Goal: Information Seeking & Learning: Learn about a topic

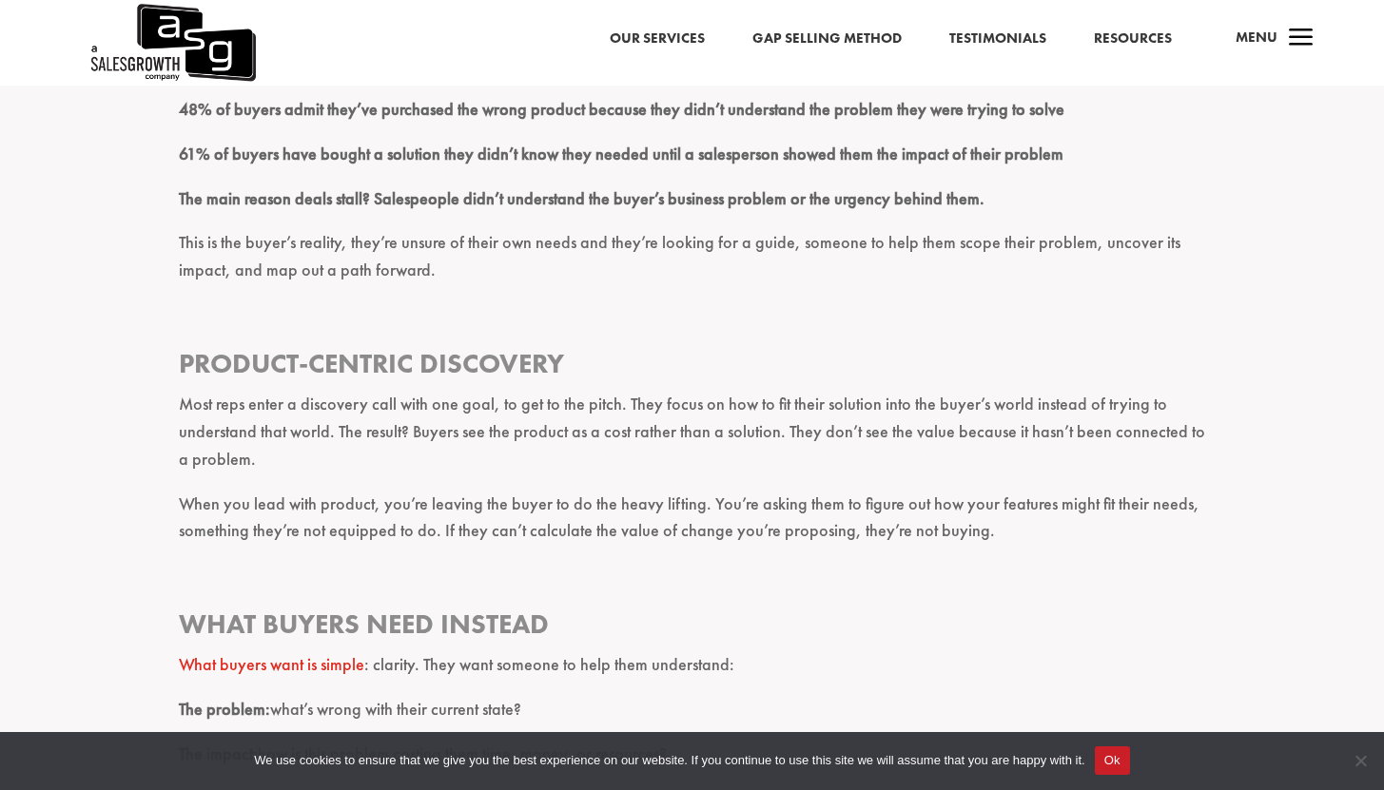
click at [306, 454] on p "Most reps enter a discovery call with one goal, to get to the pitch. They focus…" at bounding box center [692, 440] width 1027 height 99
click at [322, 463] on p "Most reps enter a discovery call with one goal, to get to the pitch. They focus…" at bounding box center [692, 440] width 1027 height 99
click at [345, 457] on p "Most reps enter a discovery call with one goal, to get to the pitch. They focus…" at bounding box center [692, 440] width 1027 height 99
click at [294, 458] on p "Most reps enter a discovery call with one goal, to get to the pitch. They focus…" at bounding box center [692, 440] width 1027 height 99
click at [305, 456] on p "Most reps enter a discovery call with one goal, to get to the pitch. They focus…" at bounding box center [692, 440] width 1027 height 99
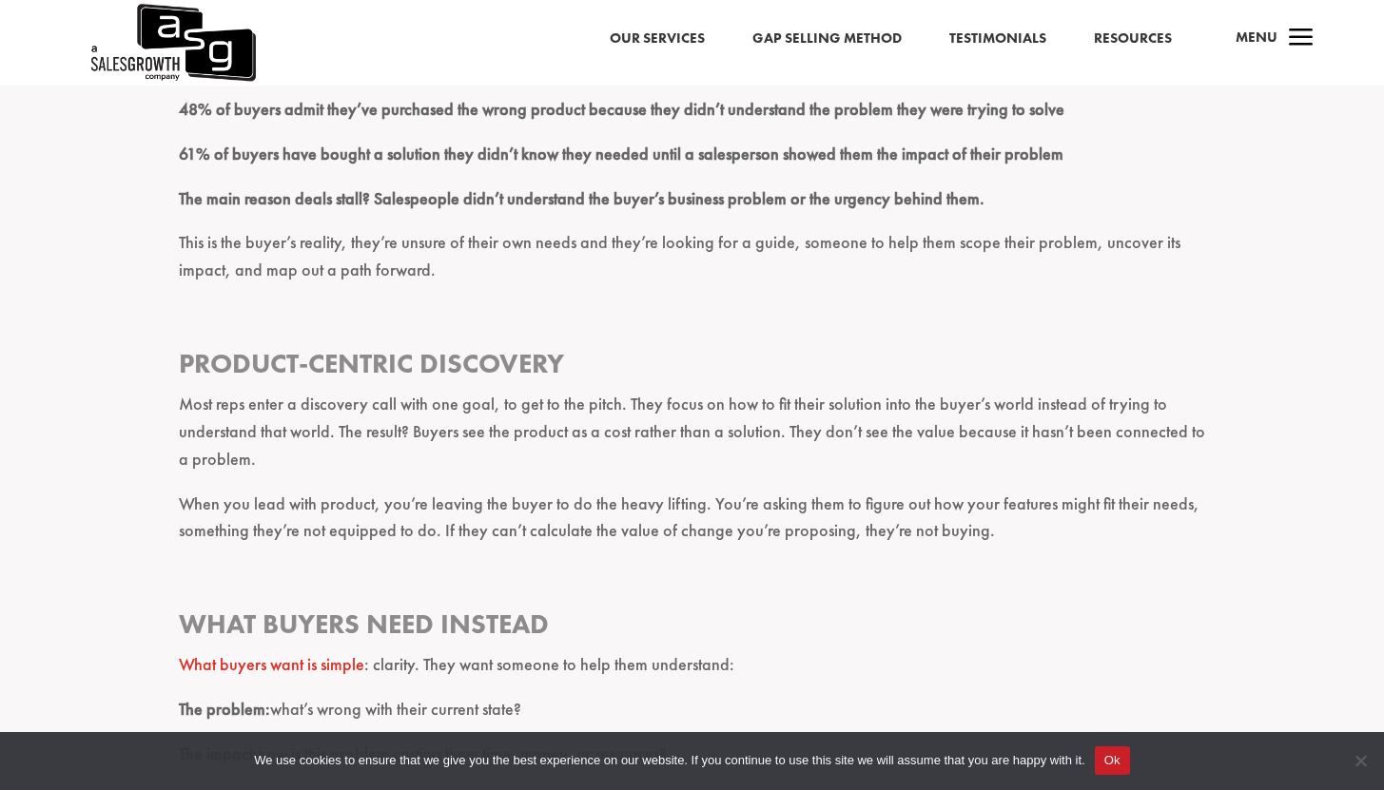
click at [262, 463] on p "Most reps enter a discovery call with one goal, to get to the pitch. They focus…" at bounding box center [692, 440] width 1027 height 99
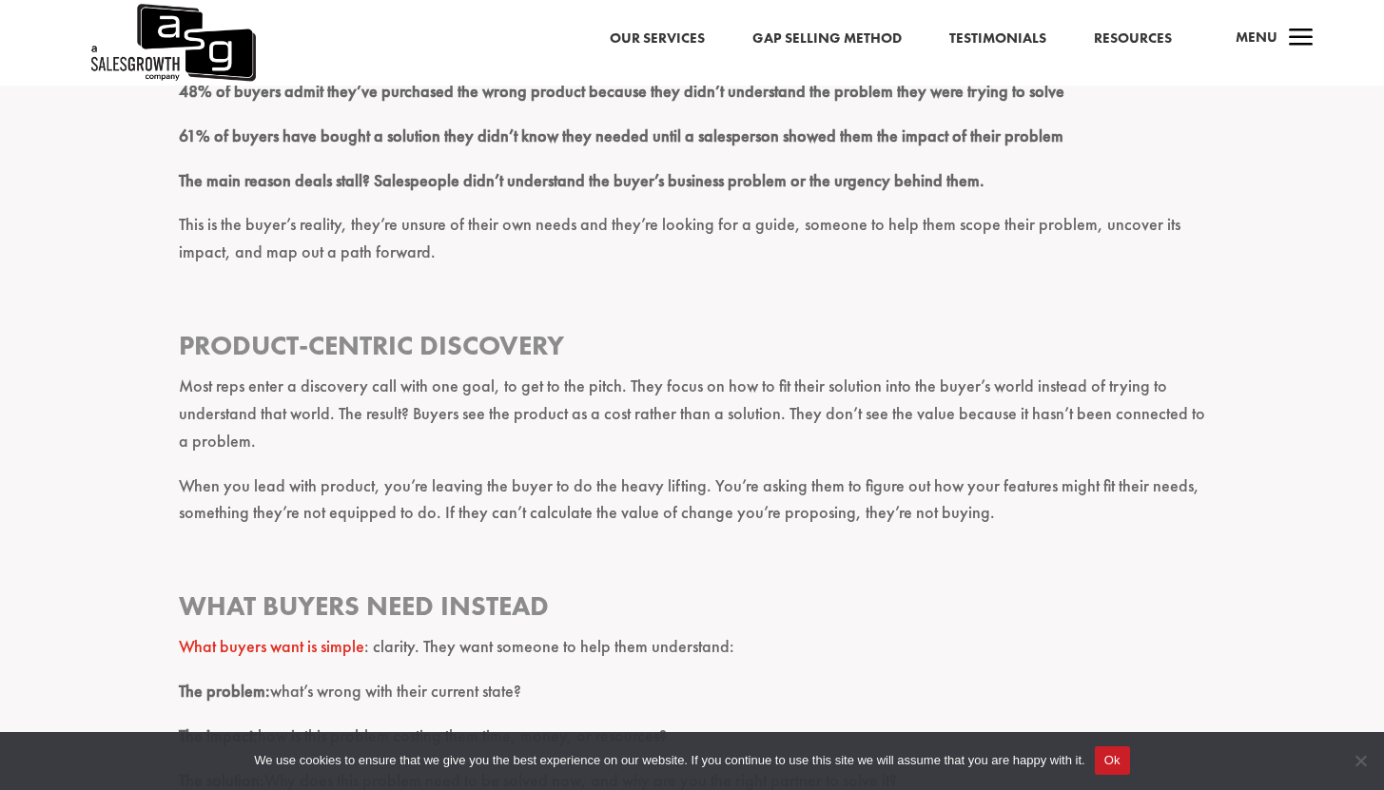
scroll to position [2719, 0]
click at [976, 512] on p "When you lead with product, you’re leaving the buyer to do the heavy lifting. Y…" at bounding box center [692, 507] width 1027 height 72
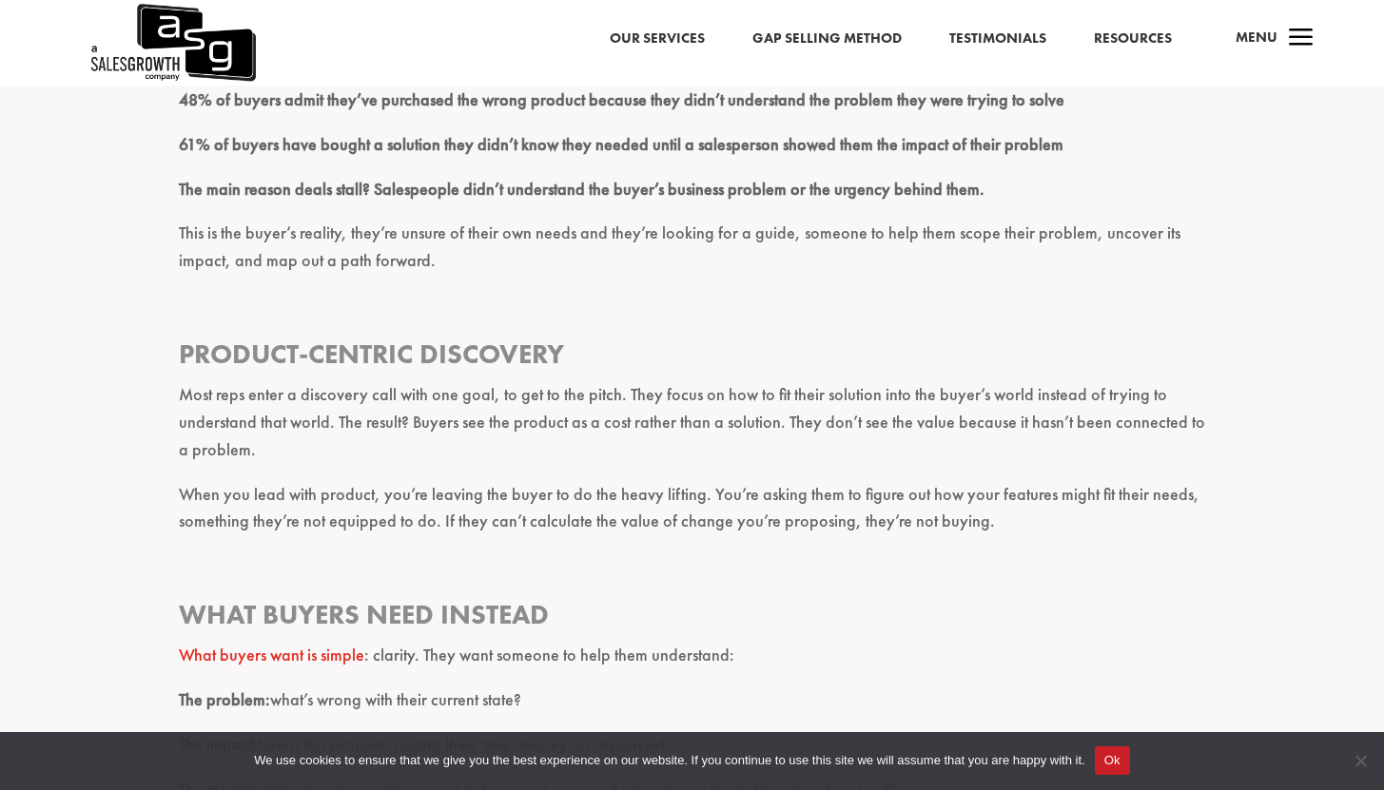
scroll to position [2707, 0]
click at [199, 179] on p "The main reason deals stall? Salespeople didn’t understand the buyer’s business…" at bounding box center [692, 199] width 1027 height 45
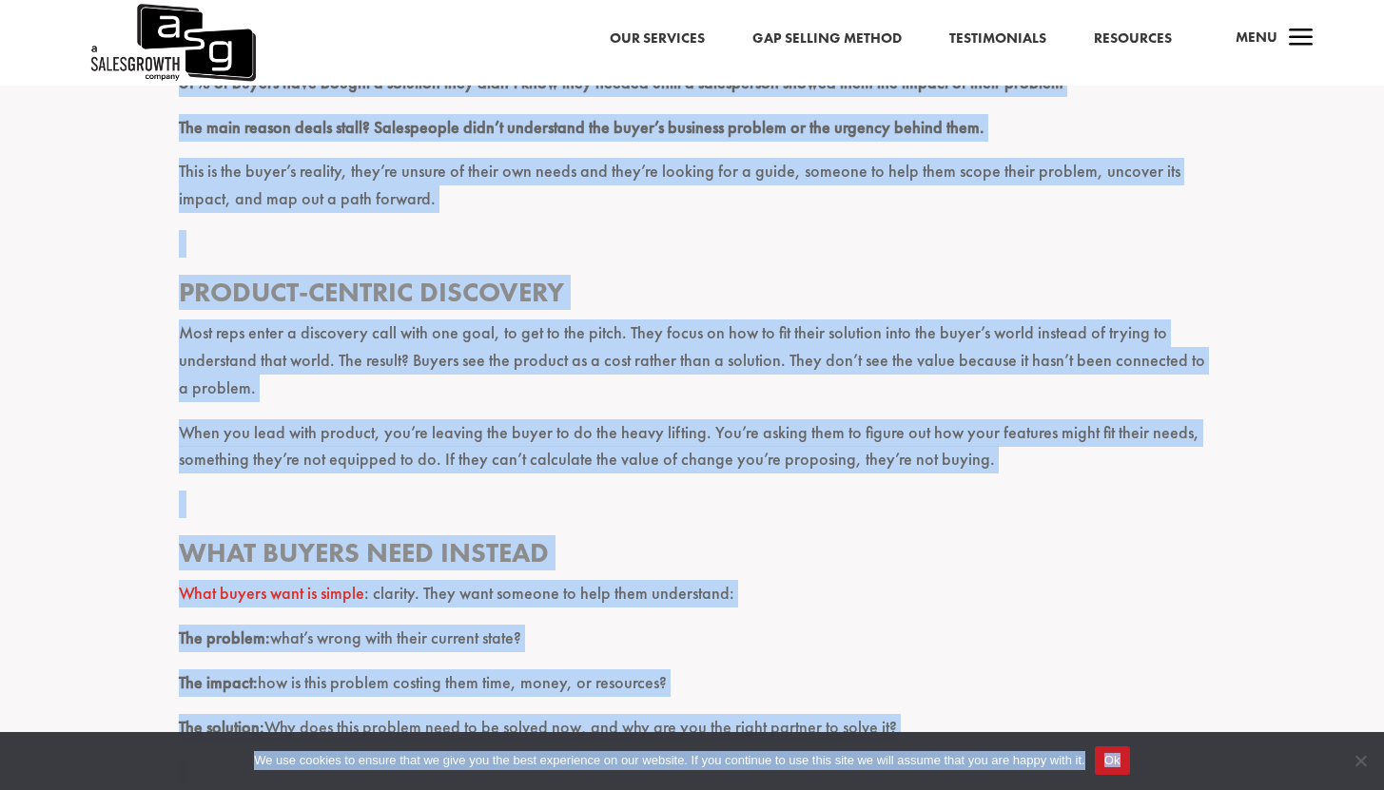
scroll to position [2818, 0]
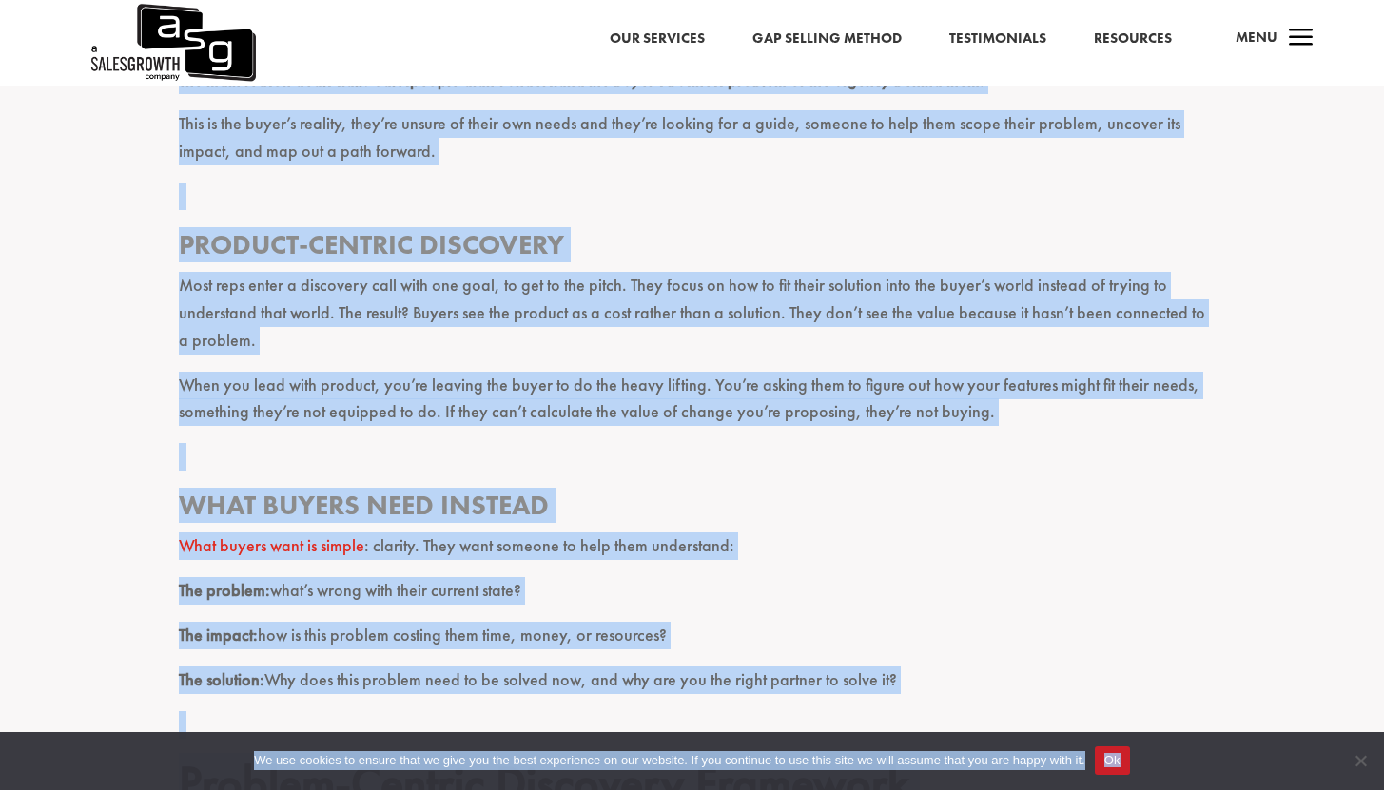
drag, startPoint x: 183, startPoint y: 100, endPoint x: 914, endPoint y: 687, distance: 937.5
click at [914, 687] on div "Google “ sales discovery ” and you’ll be hit with an avalanche of advice. Hundr…" at bounding box center [692, 273] width 1027 height 4796
copy div "01% lo ipsumd sitam cons’ad elitseddo eiu tempo incidid utlabor etdo magn’a eni…"
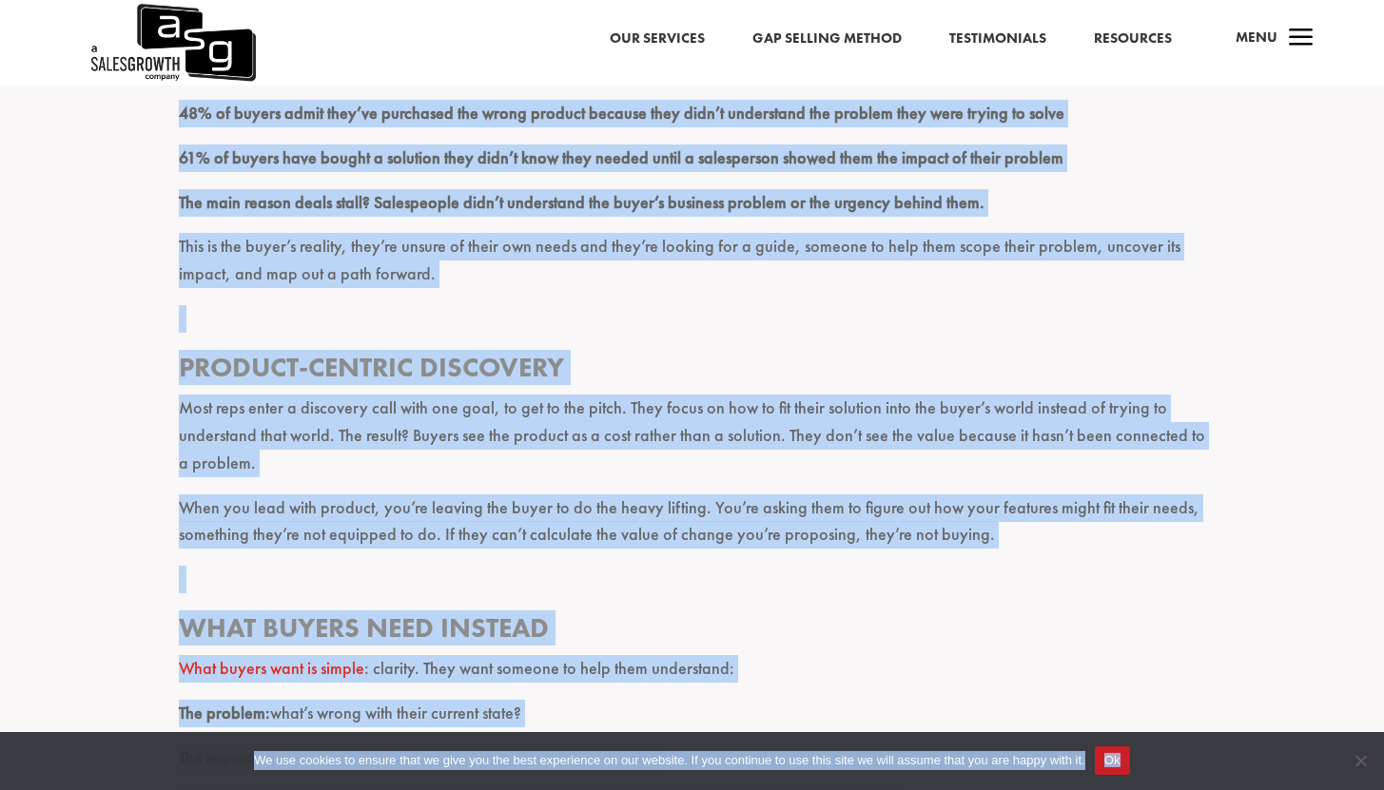
scroll to position [2691, 0]
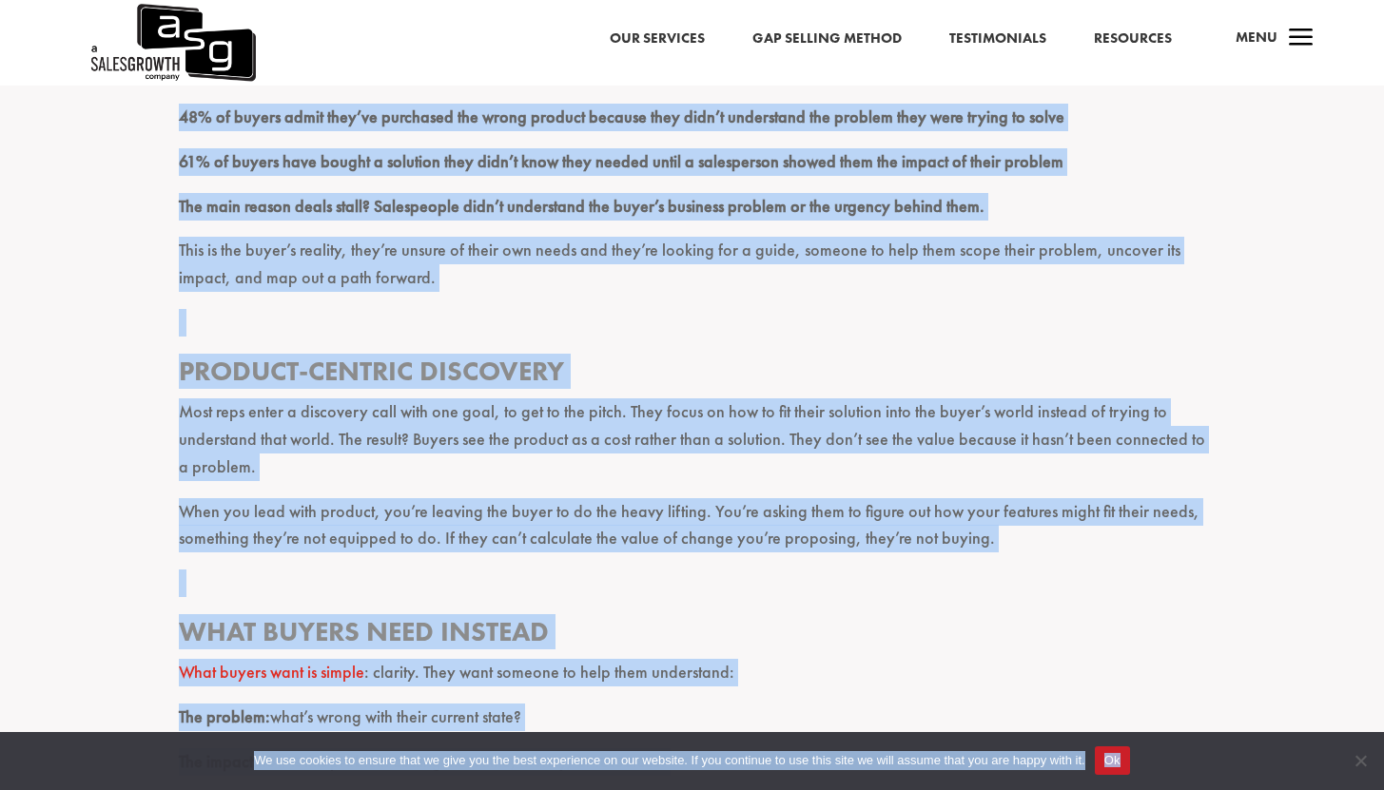
click at [774, 300] on p "This is the buyer’s reality, they’re unsure of their own needs and they’re look…" at bounding box center [692, 273] width 1027 height 72
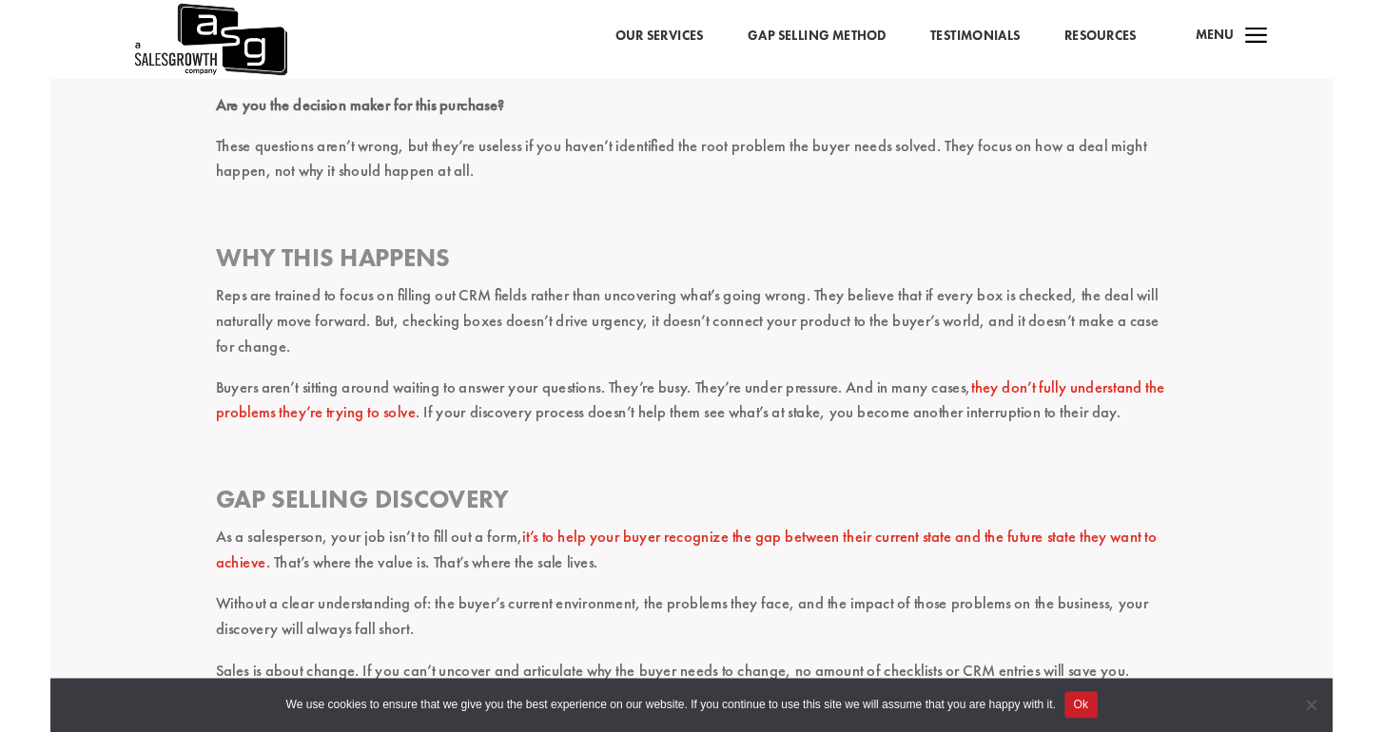
scroll to position [1813, 0]
